Goal: Complete application form

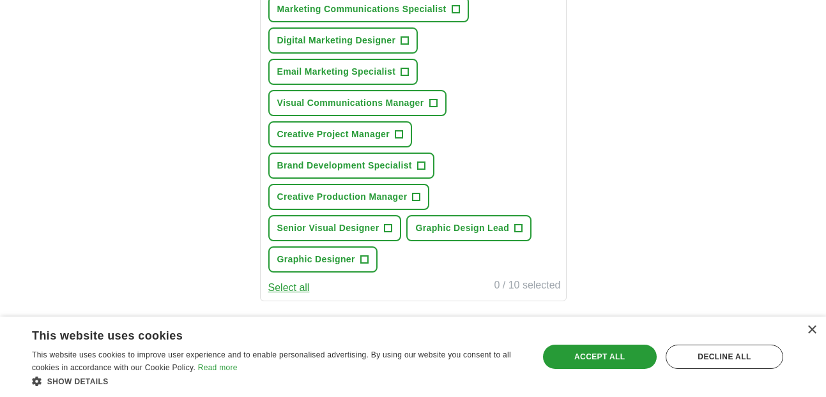
scroll to position [296, 0]
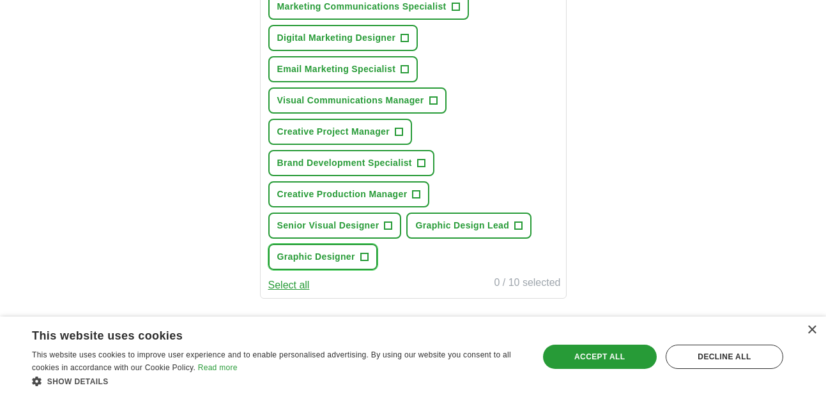
click at [360, 257] on span "+" at bounding box center [364, 257] width 8 height 8
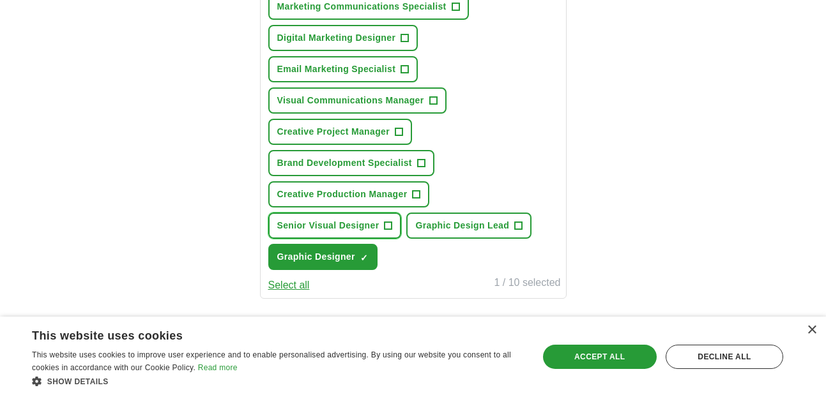
click at [384, 222] on span "+" at bounding box center [388, 226] width 8 height 10
click at [438, 105] on button "Visual Communications Manager +" at bounding box center [357, 100] width 178 height 26
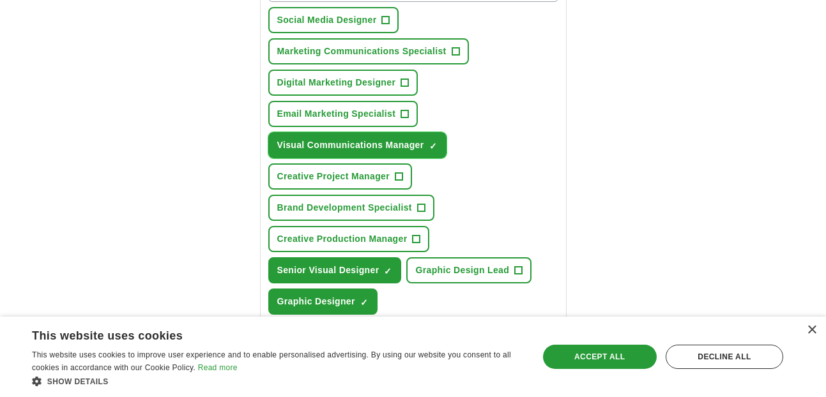
scroll to position [249, 0]
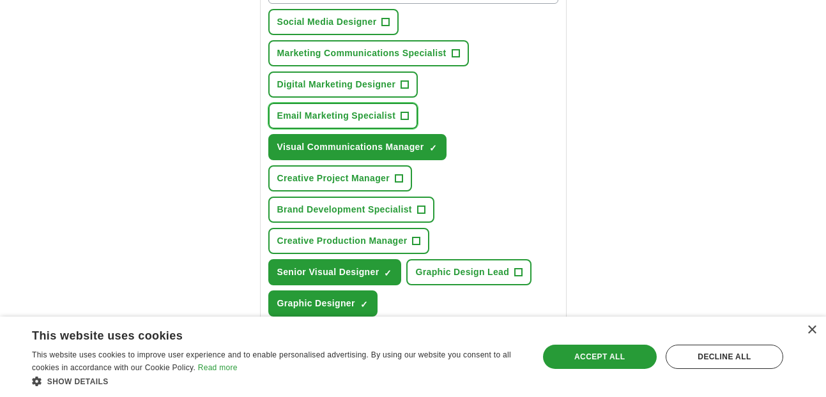
click at [411, 118] on button "Email Marketing Specialist +" at bounding box center [343, 116] width 150 height 26
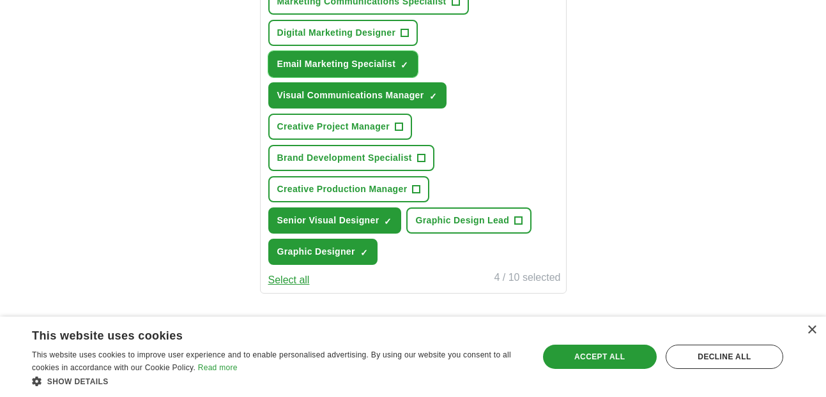
scroll to position [302, 0]
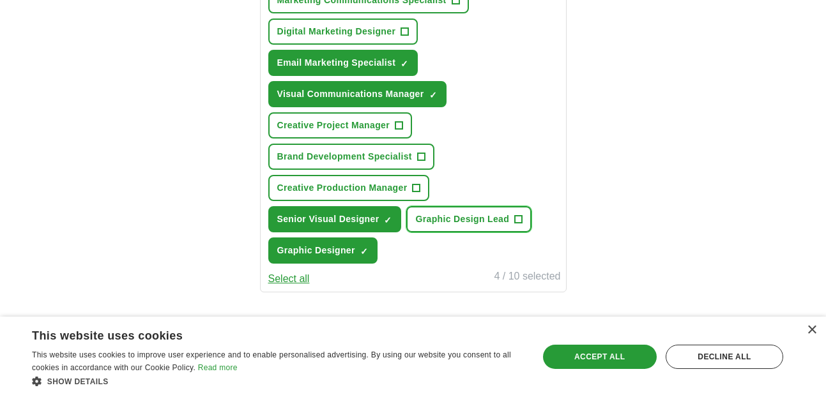
click at [517, 218] on span "+" at bounding box center [519, 220] width 8 height 10
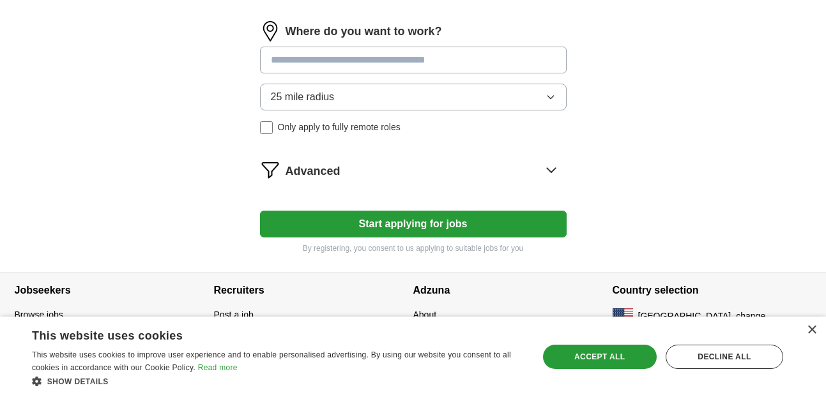
scroll to position [603, 0]
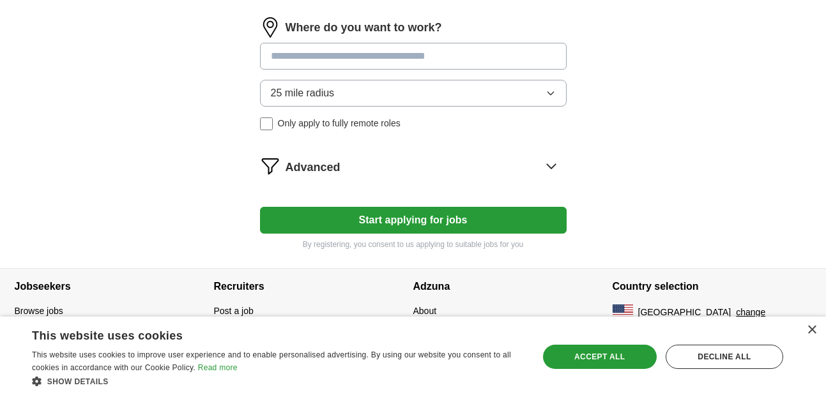
click at [457, 62] on input at bounding box center [413, 56] width 306 height 27
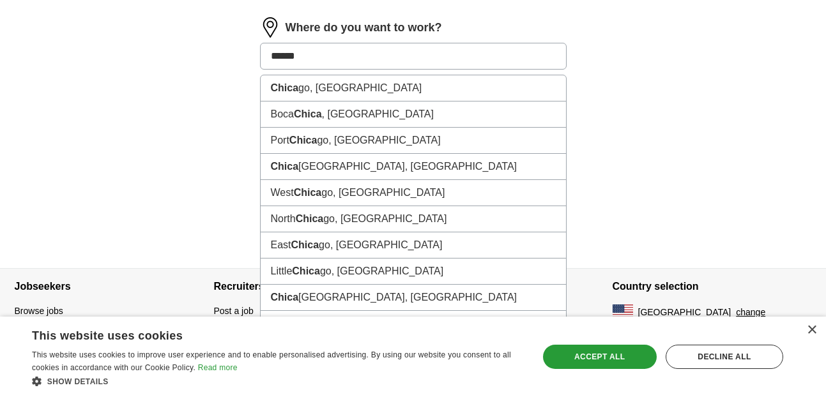
type input "*******"
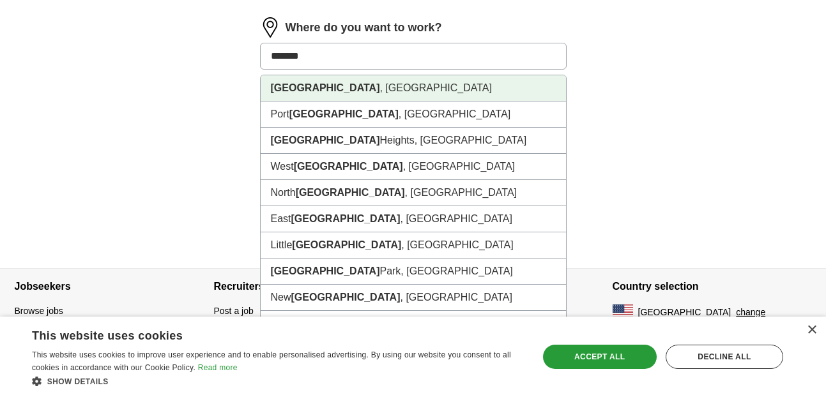
click at [428, 91] on li "[GEOGRAPHIC_DATA] , [GEOGRAPHIC_DATA]" at bounding box center [413, 88] width 305 height 26
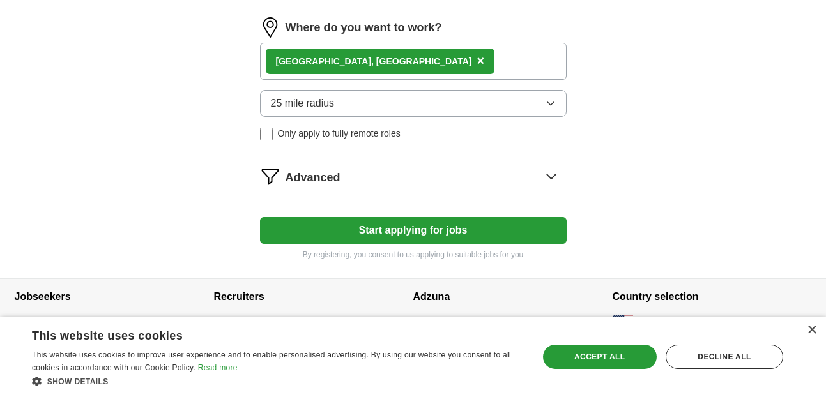
click at [553, 107] on icon "button" at bounding box center [550, 103] width 10 height 10
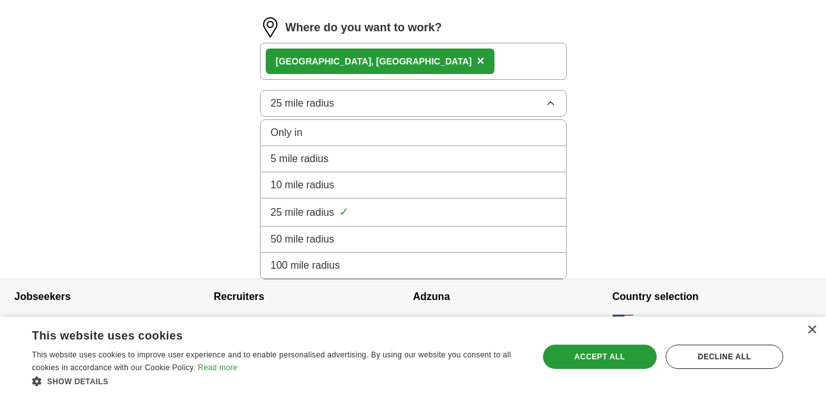
click at [496, 261] on div "100 mile radius" at bounding box center [413, 265] width 285 height 15
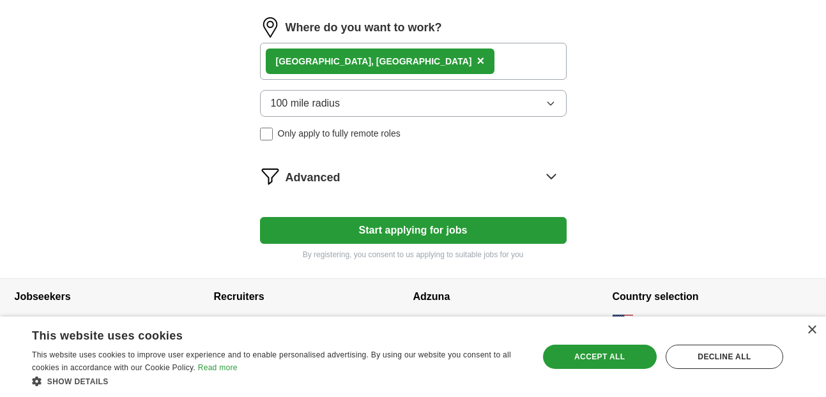
click at [555, 177] on icon at bounding box center [551, 176] width 20 height 20
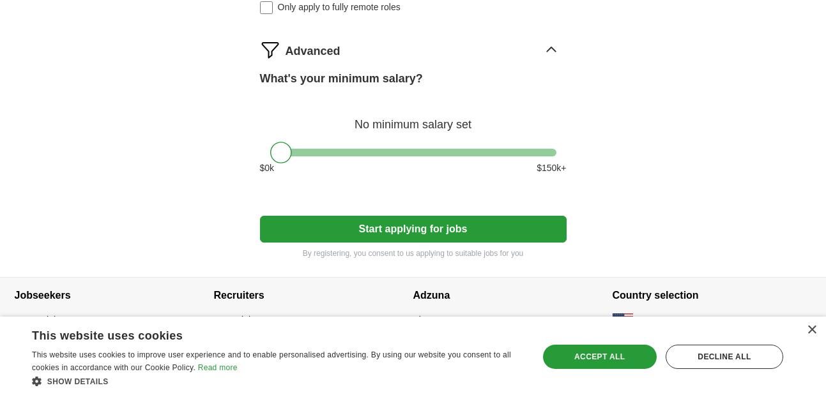
scroll to position [730, 0]
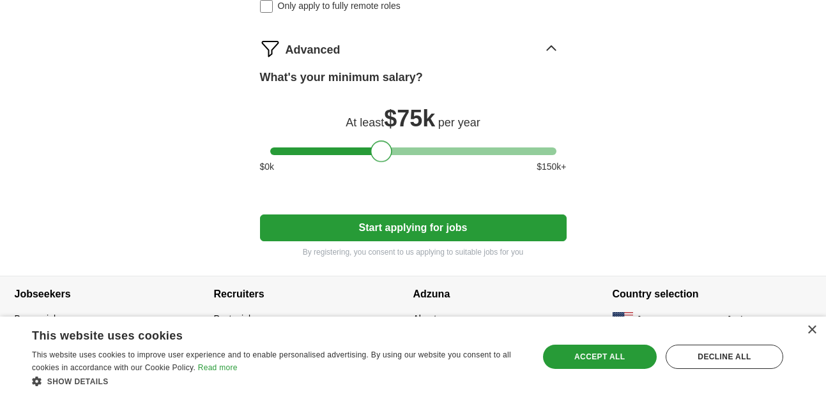
drag, startPoint x: 287, startPoint y: 150, endPoint x: 388, endPoint y: 164, distance: 102.5
click at [388, 164] on div "What's your minimum salary? At least $ 75k per year $ 0 k $ 150 k+" at bounding box center [413, 126] width 306 height 115
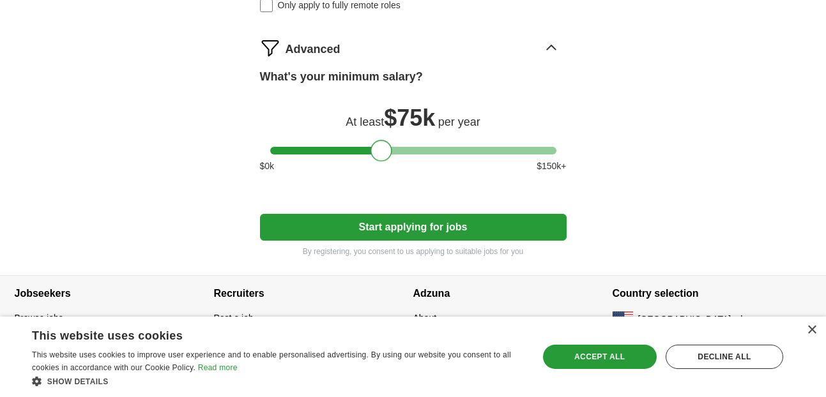
scroll to position [738, 0]
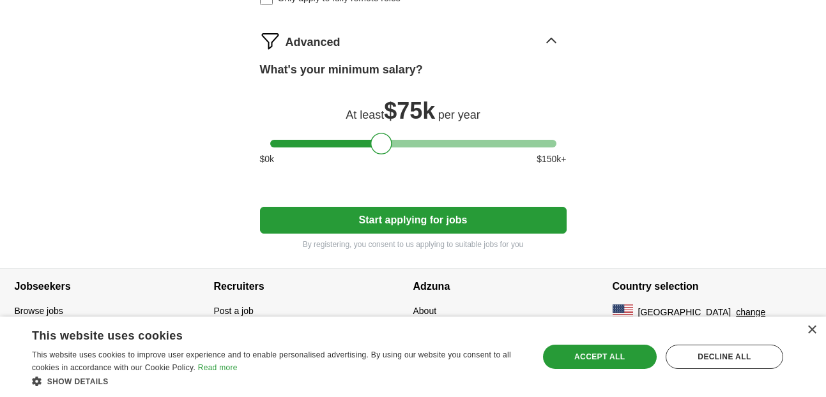
click at [523, 221] on button "Start applying for jobs" at bounding box center [413, 220] width 306 height 27
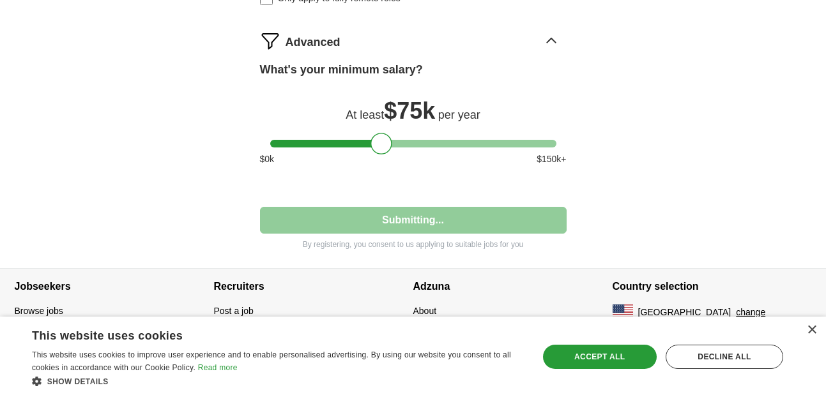
select select "**"
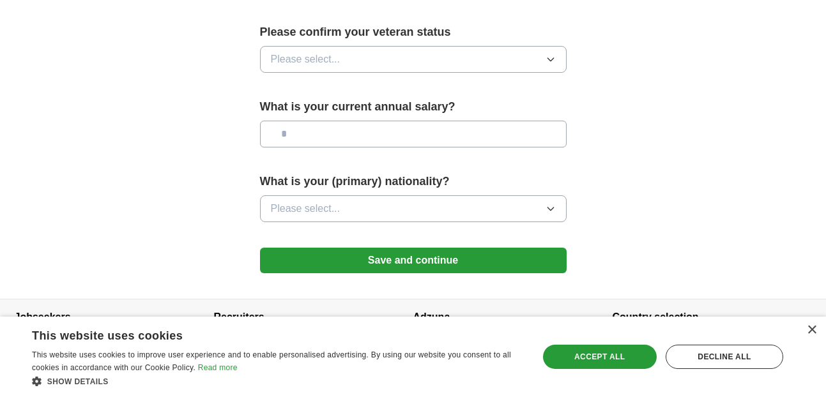
scroll to position [916, 0]
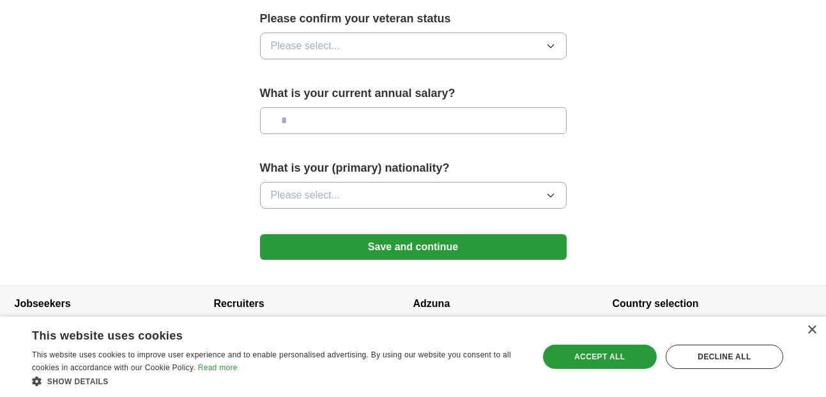
click at [459, 187] on button "Please select..." at bounding box center [413, 195] width 306 height 27
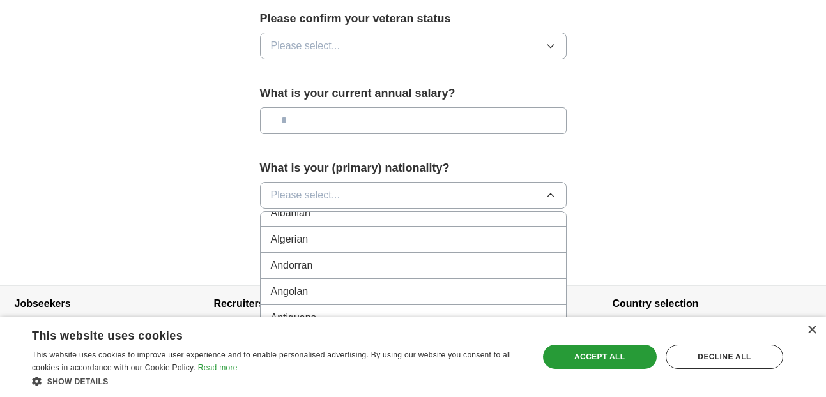
scroll to position [0, 0]
click at [420, 217] on div "American" at bounding box center [413, 224] width 285 height 15
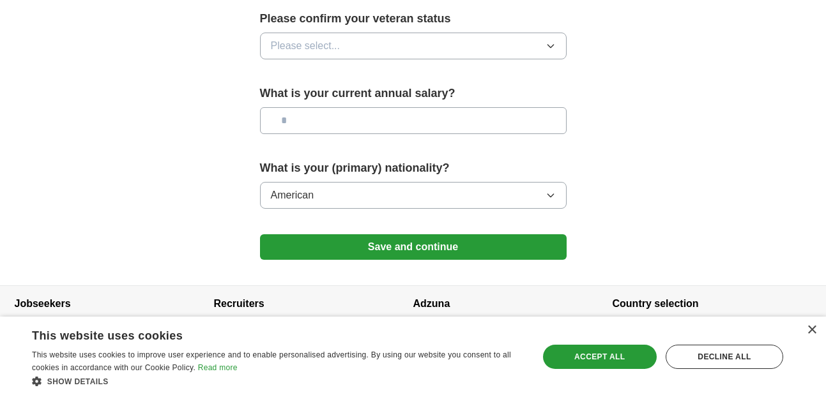
click at [432, 108] on input "text" at bounding box center [413, 120] width 306 height 27
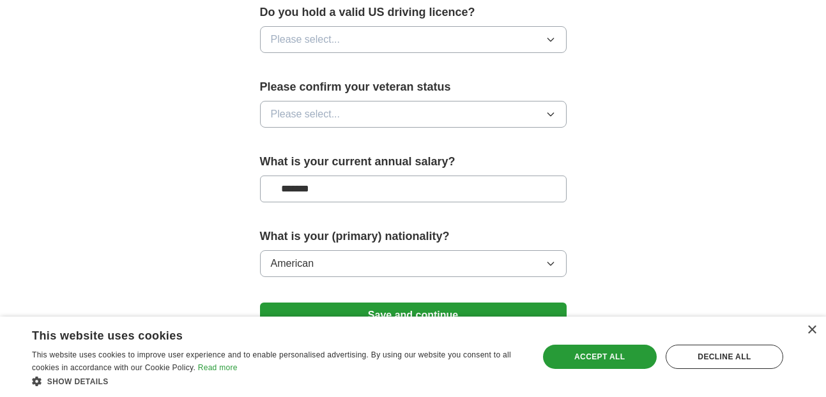
scroll to position [845, 0]
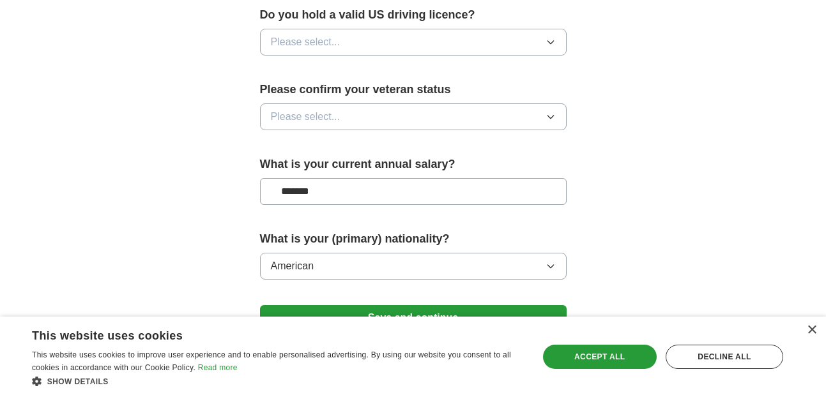
type input "*******"
click at [441, 103] on button "Please select..." at bounding box center [413, 116] width 306 height 27
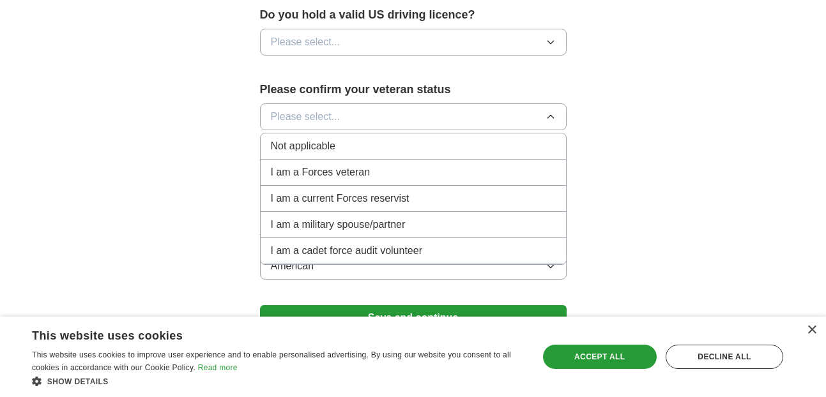
click at [404, 139] on div "Not applicable" at bounding box center [413, 146] width 285 height 15
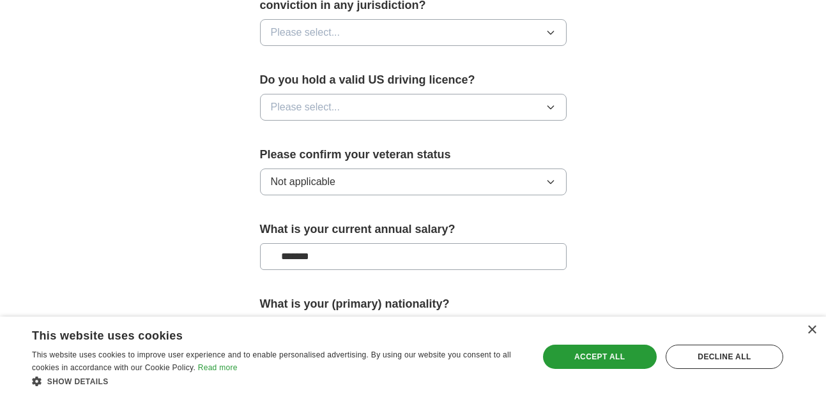
scroll to position [765, 0]
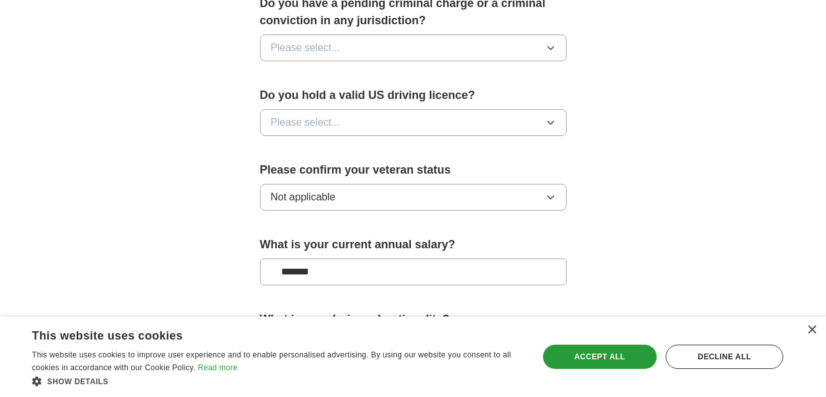
click at [413, 109] on button "Please select..." at bounding box center [413, 122] width 306 height 27
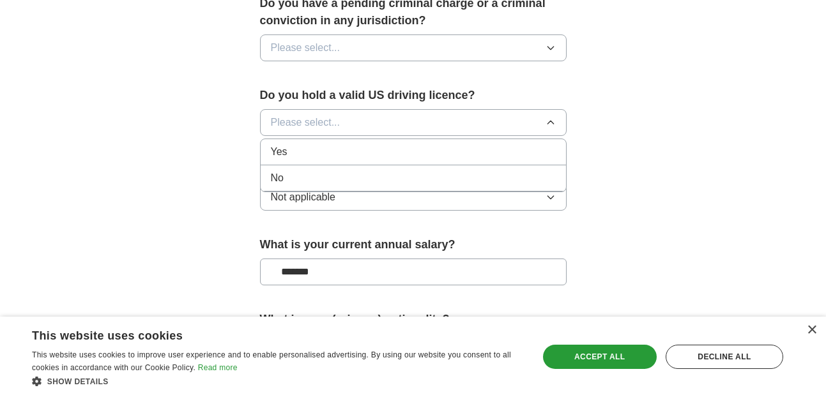
click at [398, 143] on li "Yes" at bounding box center [413, 152] width 305 height 26
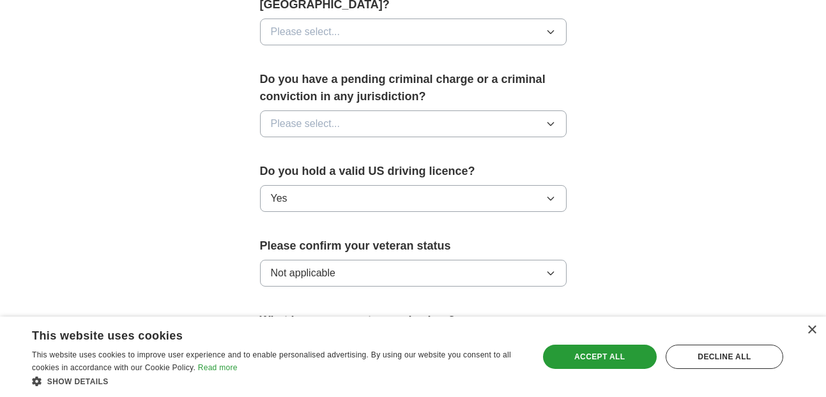
scroll to position [685, 0]
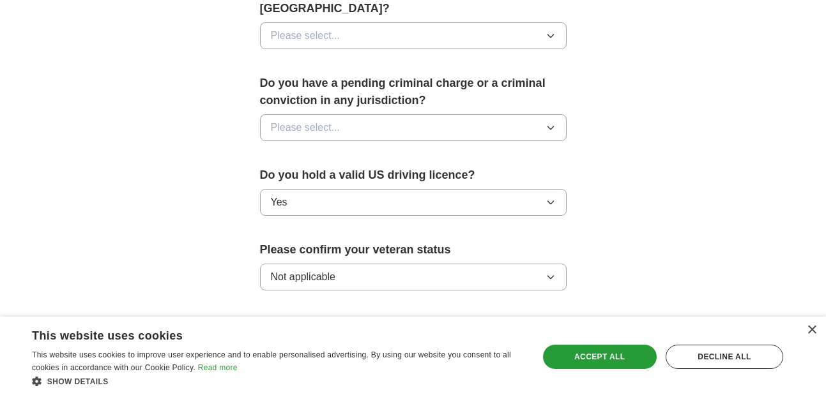
click at [412, 114] on button "Please select..." at bounding box center [413, 127] width 306 height 27
click at [402, 176] on div "No" at bounding box center [413, 183] width 285 height 15
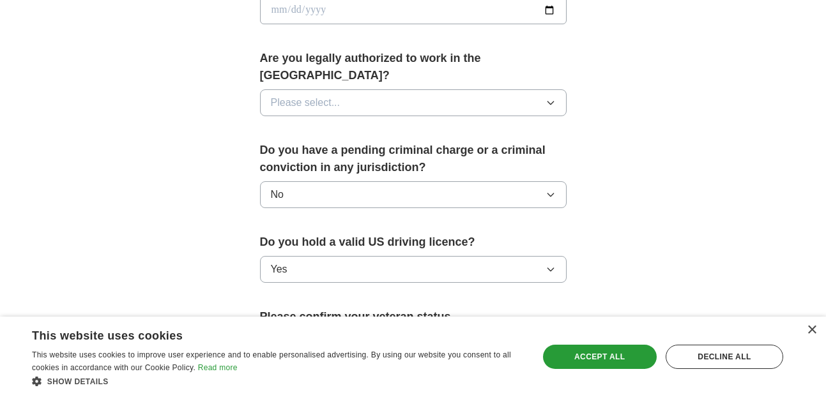
scroll to position [605, 0]
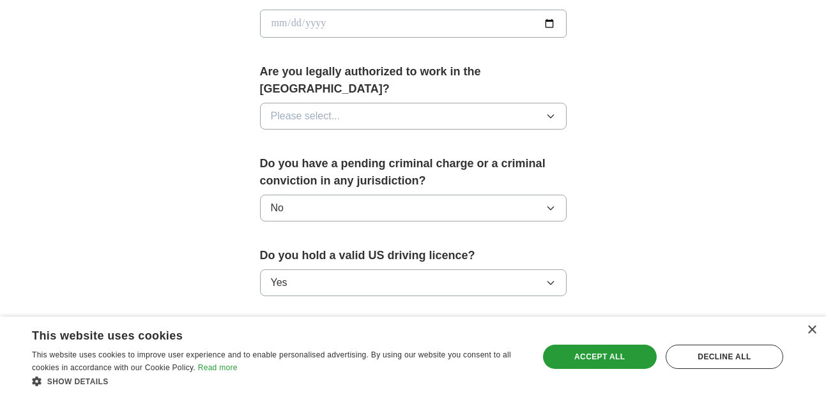
click at [419, 103] on button "Please select..." at bounding box center [413, 116] width 306 height 27
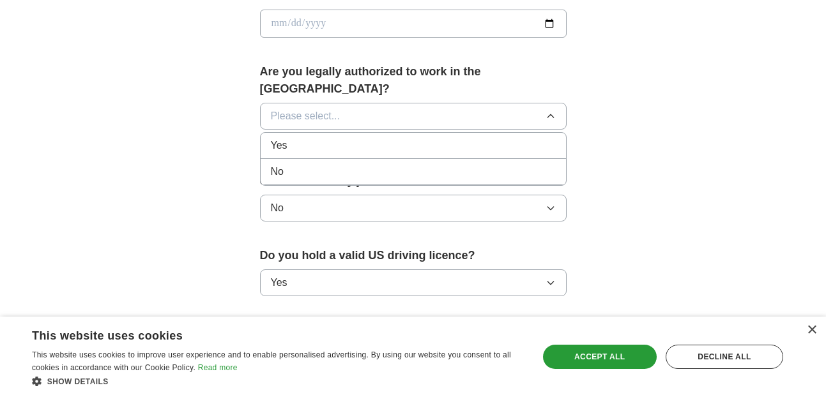
click at [404, 138] on div "Yes" at bounding box center [413, 145] width 285 height 15
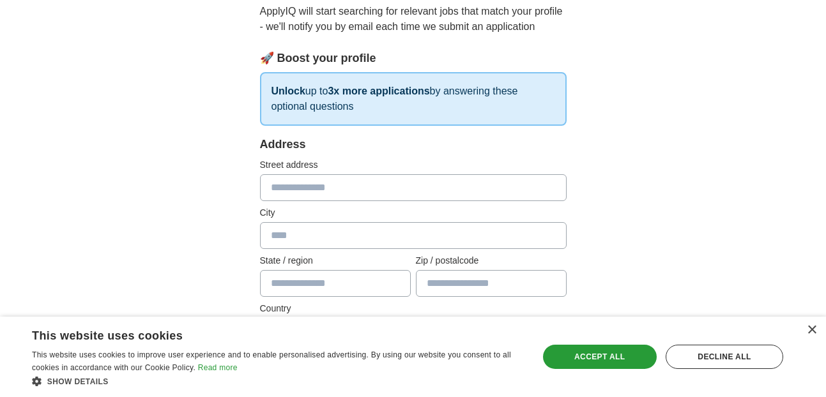
scroll to position [144, 0]
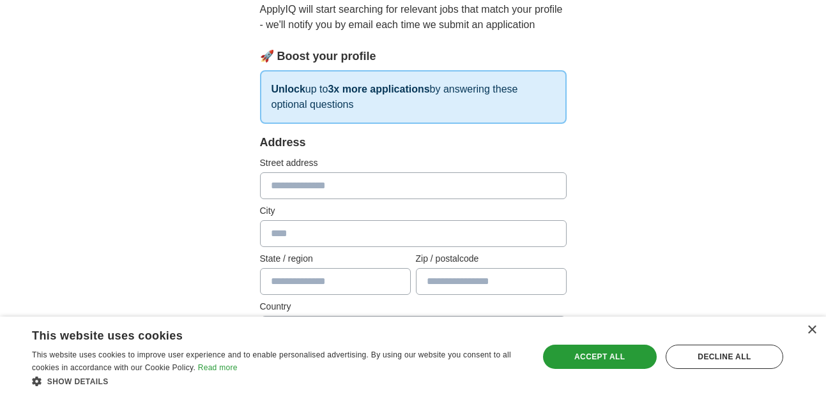
click at [311, 186] on input "text" at bounding box center [413, 185] width 306 height 27
type input "**********"
click at [304, 231] on input "text" at bounding box center [413, 233] width 306 height 27
type input "*******"
click at [305, 276] on input "text" at bounding box center [335, 281] width 151 height 27
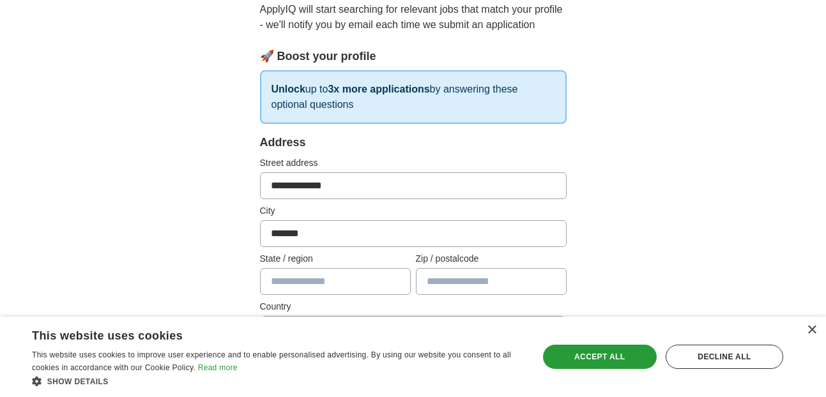
type input "********"
type input "*****"
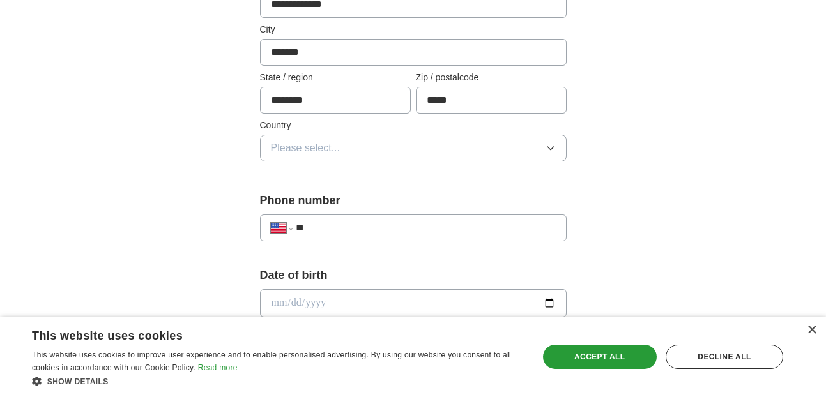
scroll to position [381, 0]
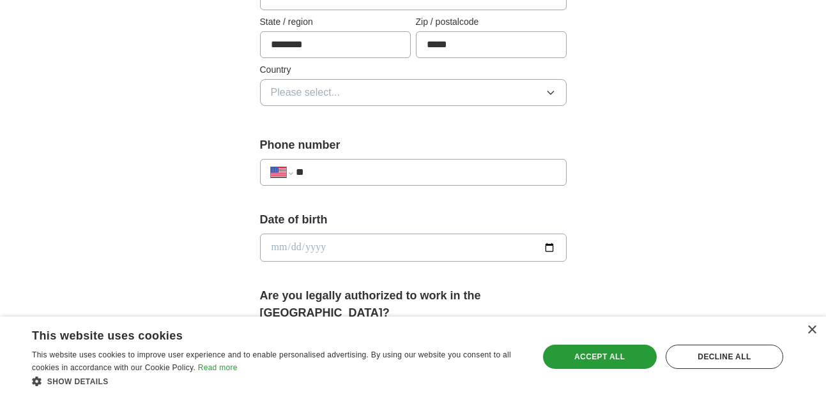
click at [424, 86] on button "Please select..." at bounding box center [413, 92] width 306 height 27
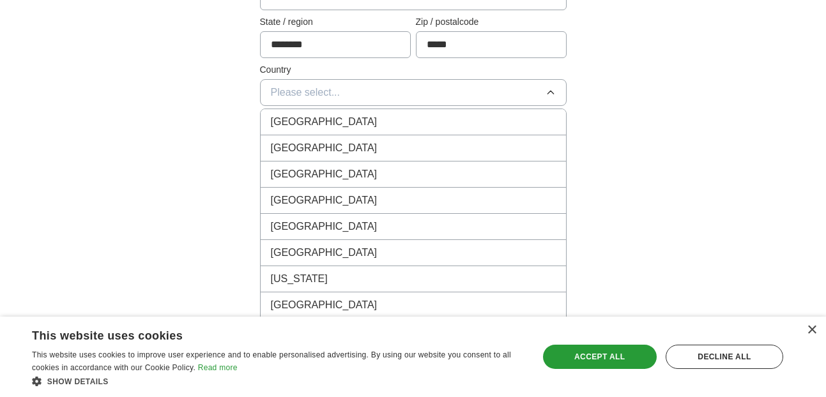
click at [401, 149] on div "[GEOGRAPHIC_DATA]" at bounding box center [413, 147] width 285 height 15
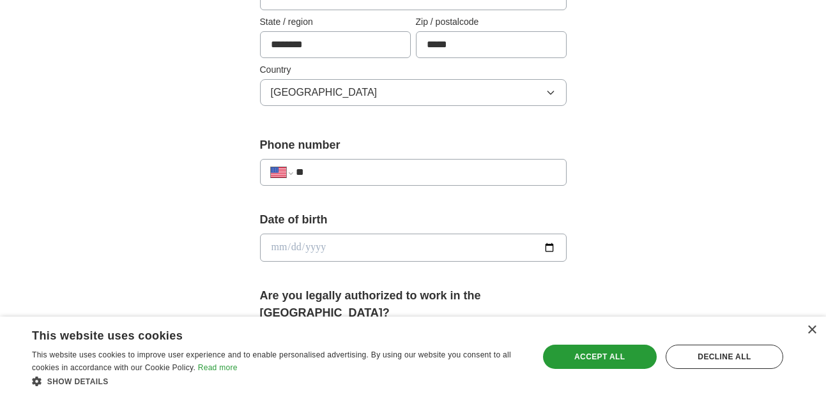
click at [516, 178] on input "**" at bounding box center [425, 172] width 259 height 15
type input "**********"
click at [493, 255] on input "date" at bounding box center [413, 248] width 306 height 28
type input "**********"
click at [616, 248] on div "**********" at bounding box center [413, 275] width 409 height 1091
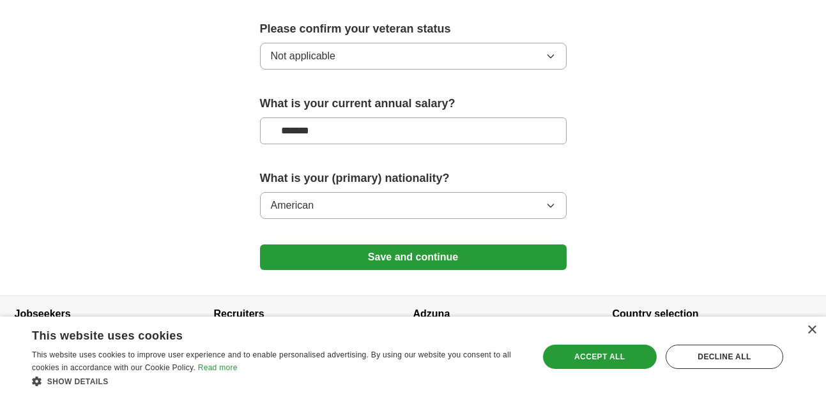
scroll to position [916, 0]
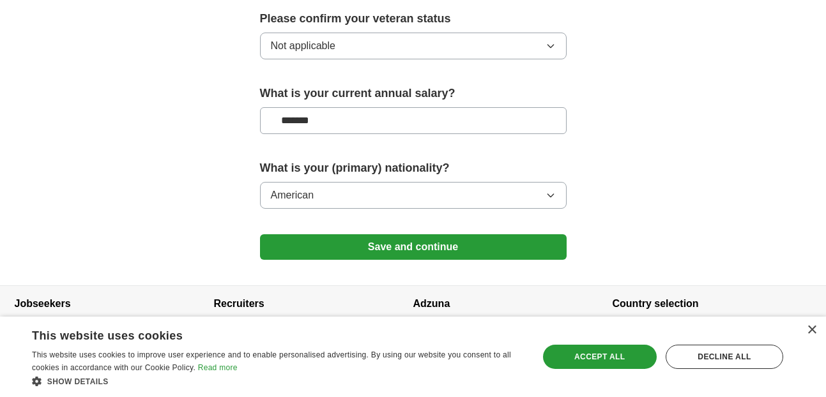
click at [545, 236] on button "Save and continue" at bounding box center [413, 247] width 306 height 26
